Goal: Information Seeking & Learning: Learn about a topic

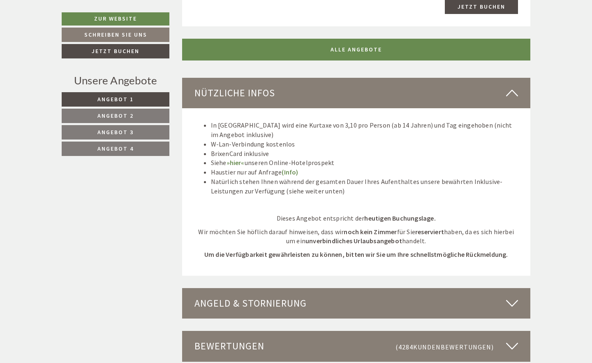
scroll to position [1968, 0]
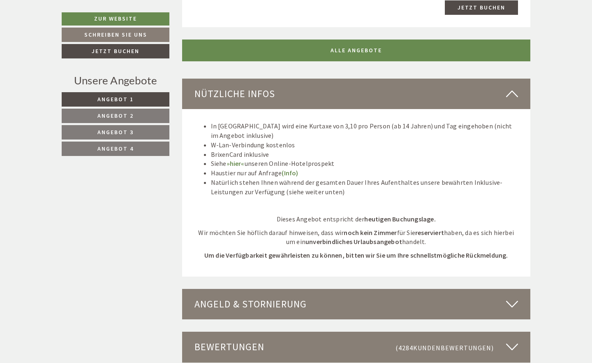
click at [289, 169] on link "(Info)" at bounding box center [290, 173] width 16 height 8
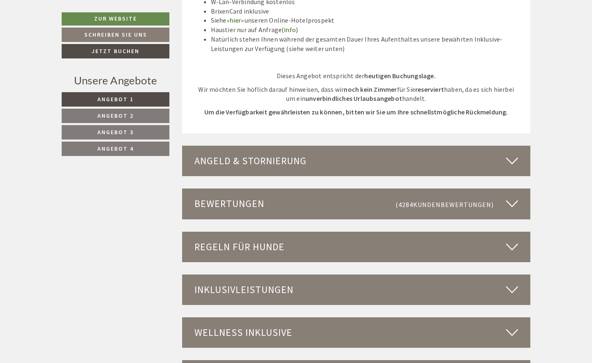
scroll to position [2113, 0]
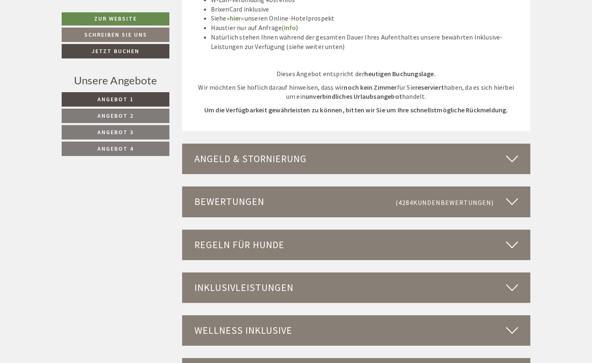
click at [276, 272] on div "Inklusivleistungen" at bounding box center [356, 287] width 349 height 30
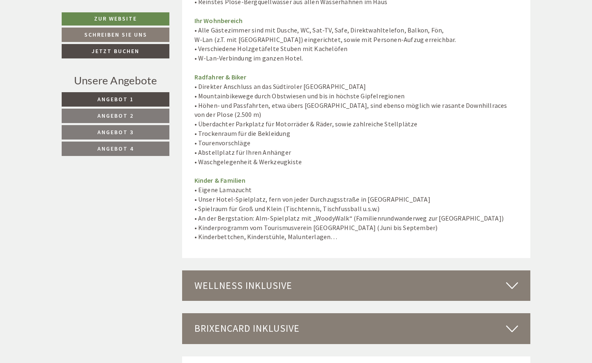
scroll to position [2846, 0]
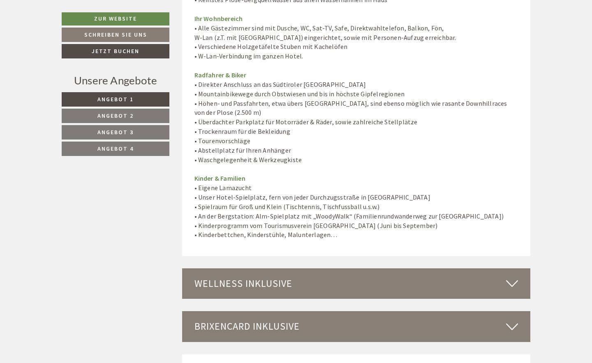
click at [265, 268] on div "Wellness inklusive" at bounding box center [356, 283] width 349 height 30
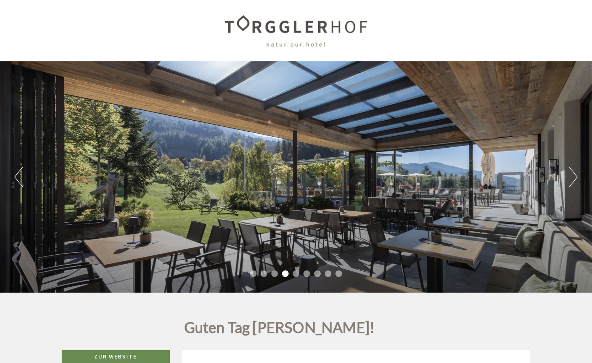
scroll to position [3, 0]
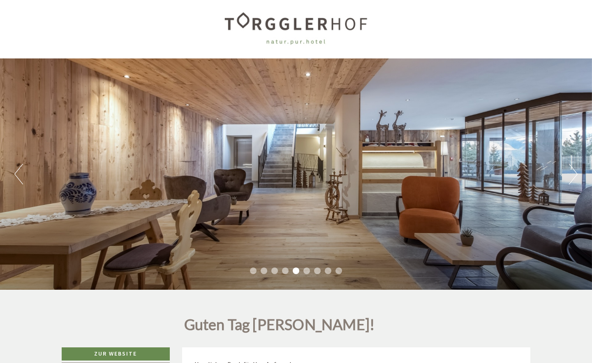
click at [19, 167] on button "Previous" at bounding box center [18, 174] width 9 height 21
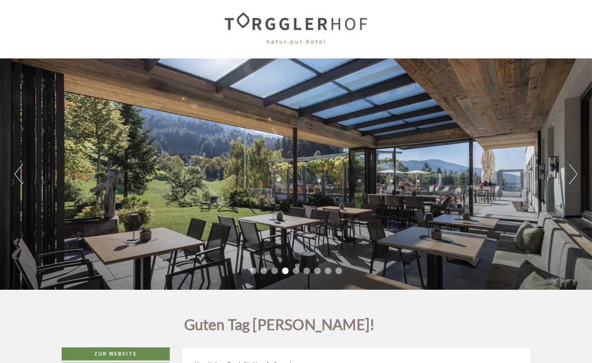
click at [19, 167] on button "Previous" at bounding box center [18, 174] width 9 height 21
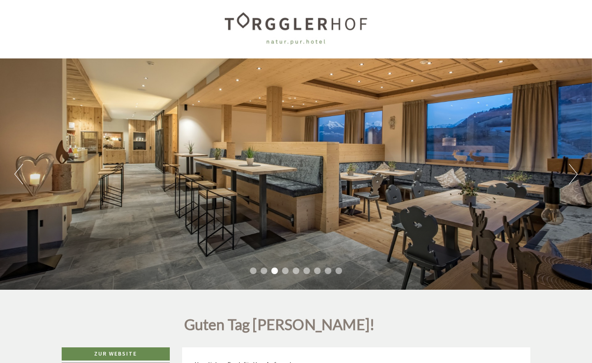
click at [19, 167] on button "Previous" at bounding box center [18, 174] width 9 height 21
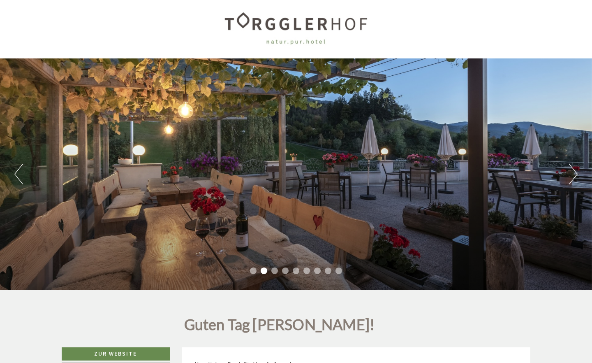
click at [19, 167] on button "Previous" at bounding box center [18, 174] width 9 height 21
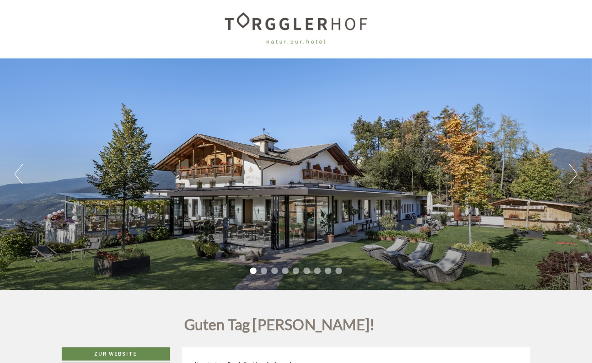
click at [19, 167] on button "Previous" at bounding box center [18, 174] width 9 height 21
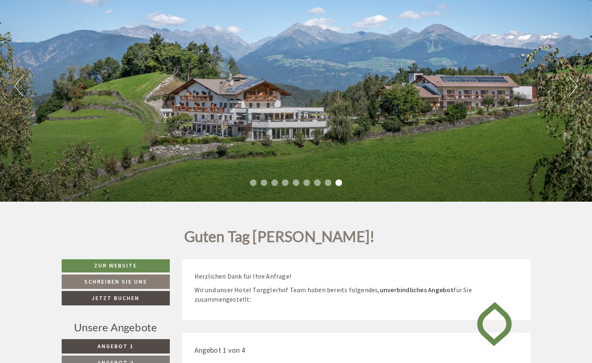
scroll to position [100, 0]
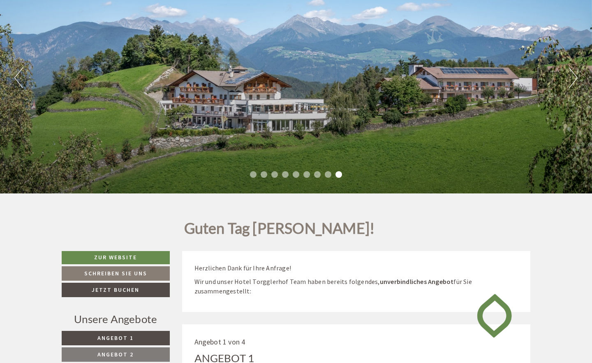
click at [120, 256] on link "Zur Website" at bounding box center [116, 257] width 108 height 13
